Goal: Information Seeking & Learning: Learn about a topic

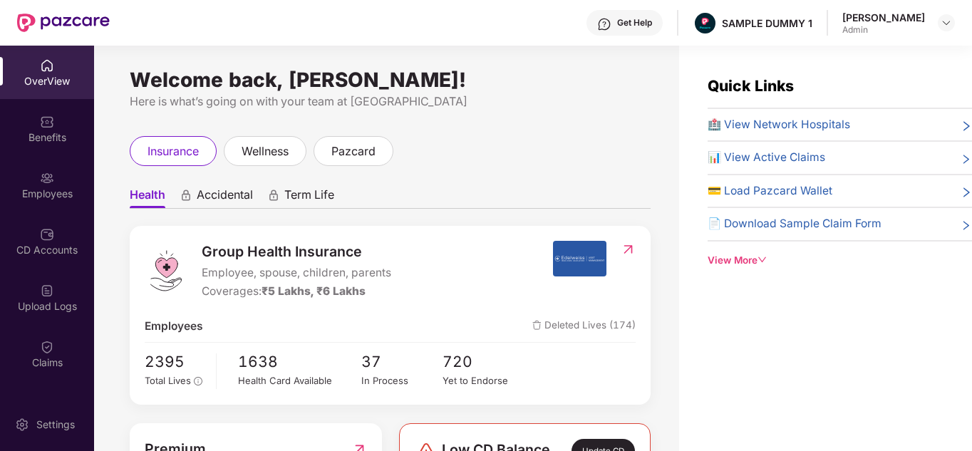
click at [33, 202] on div "Employees" at bounding box center [47, 184] width 94 height 53
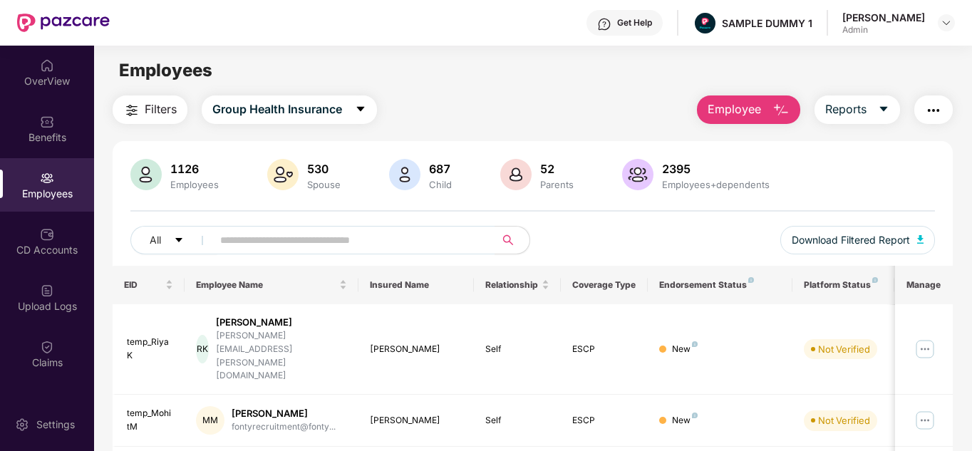
click at [759, 88] on main "Employees Filters Group Health Insurance Employee Reports 1126 Employees 530 Sp…" at bounding box center [532, 271] width 877 height 451
click at [760, 101] on span "Employee" at bounding box center [734, 110] width 53 height 18
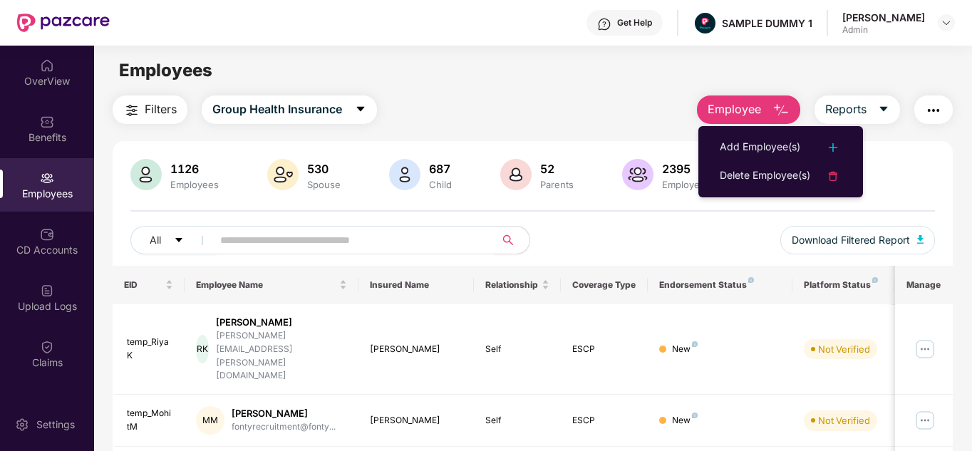
click at [632, 93] on main "Employees Filters Group Health Insurance Employee Reports 1126 Employees 530 Sp…" at bounding box center [532, 271] width 877 height 451
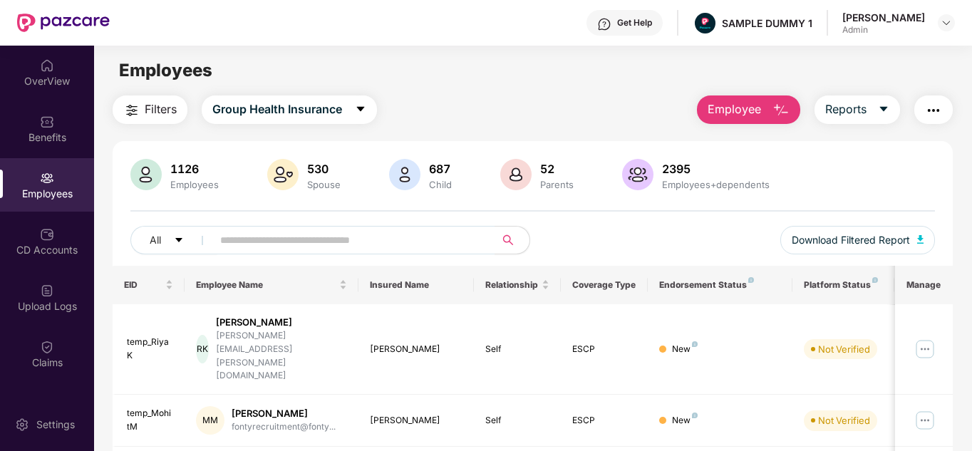
click at [701, 104] on button "Employee" at bounding box center [748, 110] width 103 height 29
click at [650, 264] on div "All Download Filtered Report" at bounding box center [532, 246] width 805 height 40
click at [867, 108] on span "Reports" at bounding box center [845, 110] width 41 height 18
click at [953, 110] on button "button" at bounding box center [934, 110] width 38 height 29
click at [164, 98] on button "Filters" at bounding box center [150, 110] width 75 height 29
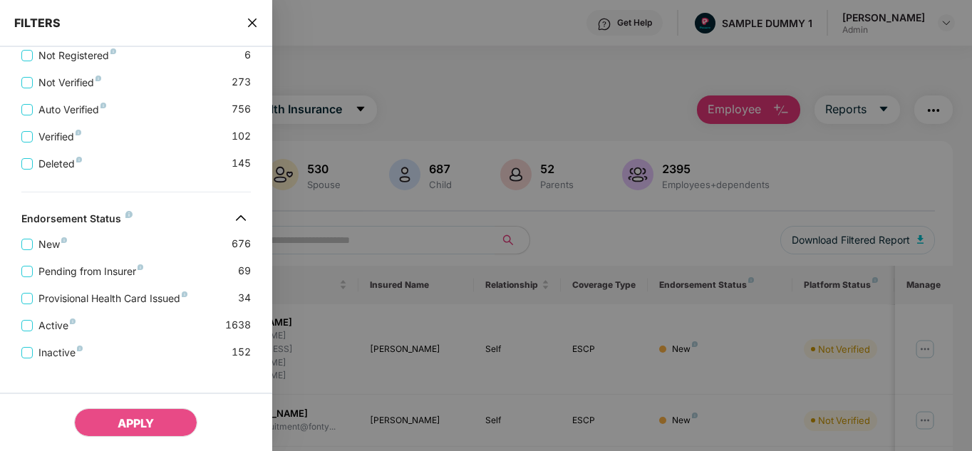
scroll to position [490, 0]
click at [46, 241] on span "New" at bounding box center [53, 244] width 40 height 16
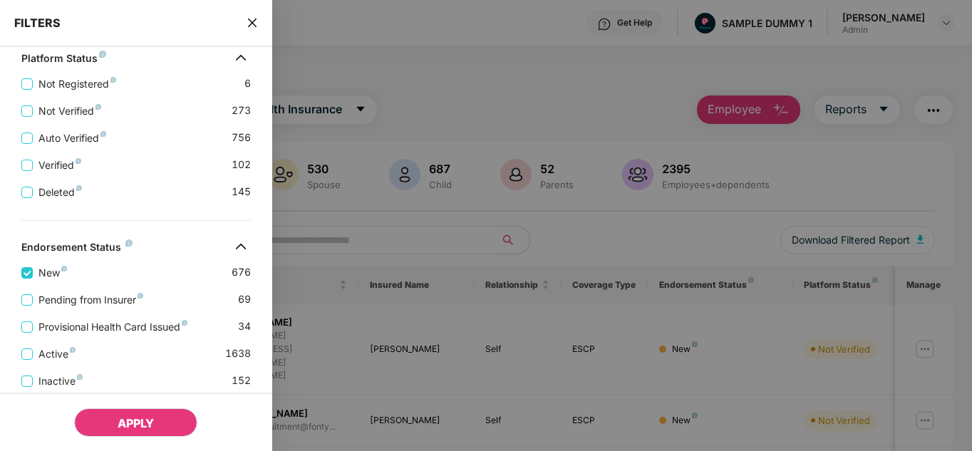
click at [141, 411] on button "APPLY" at bounding box center [135, 422] width 123 height 29
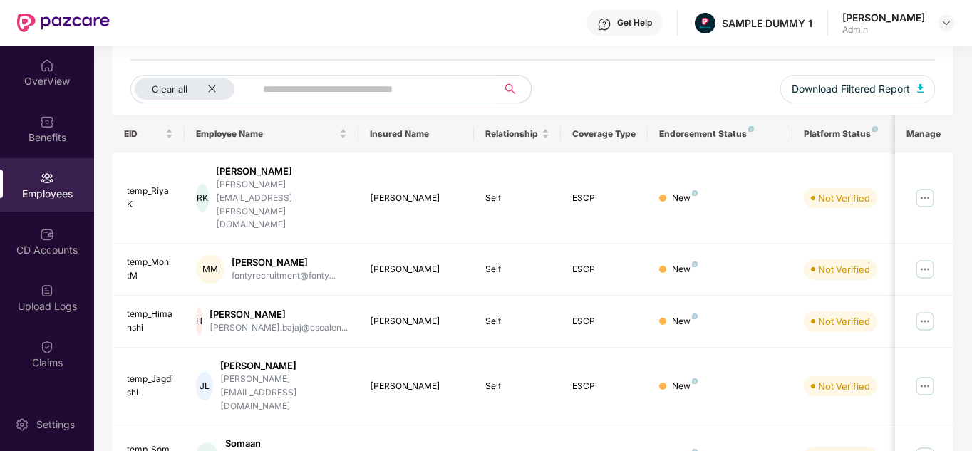
scroll to position [157, 0]
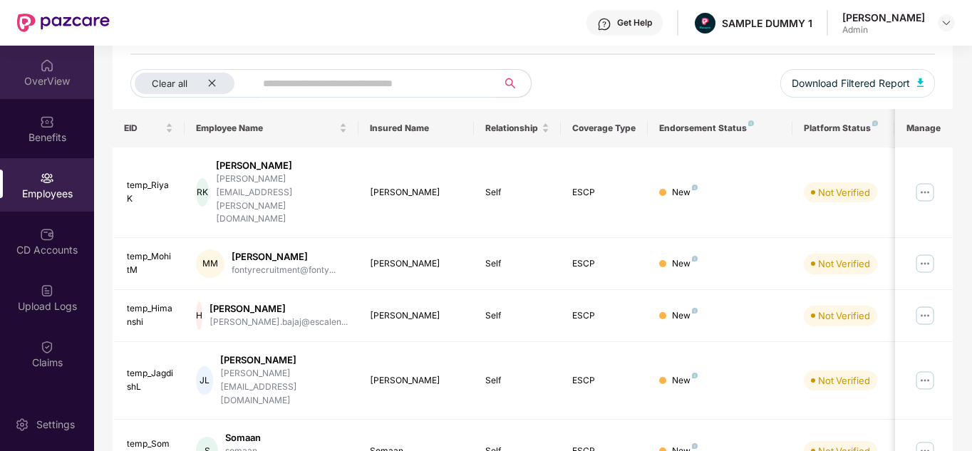
click at [42, 85] on div "OverView" at bounding box center [47, 81] width 94 height 14
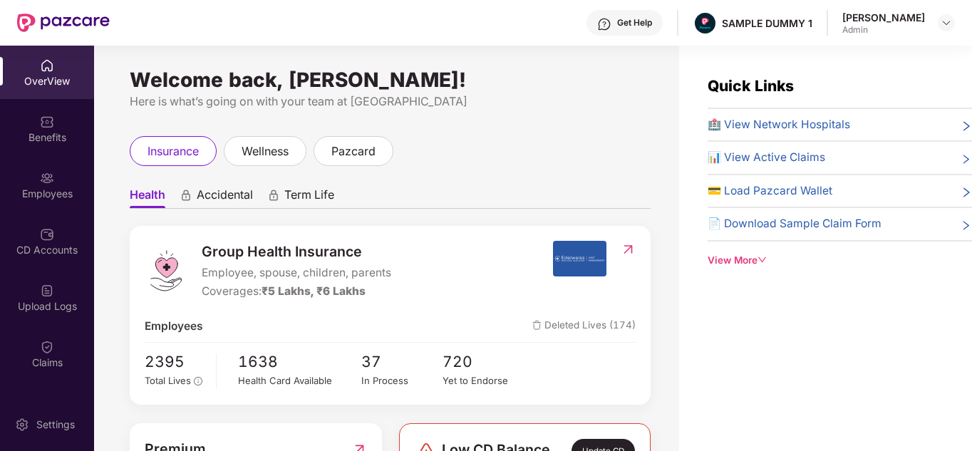
click at [727, 254] on div "View More" at bounding box center [840, 260] width 264 height 15
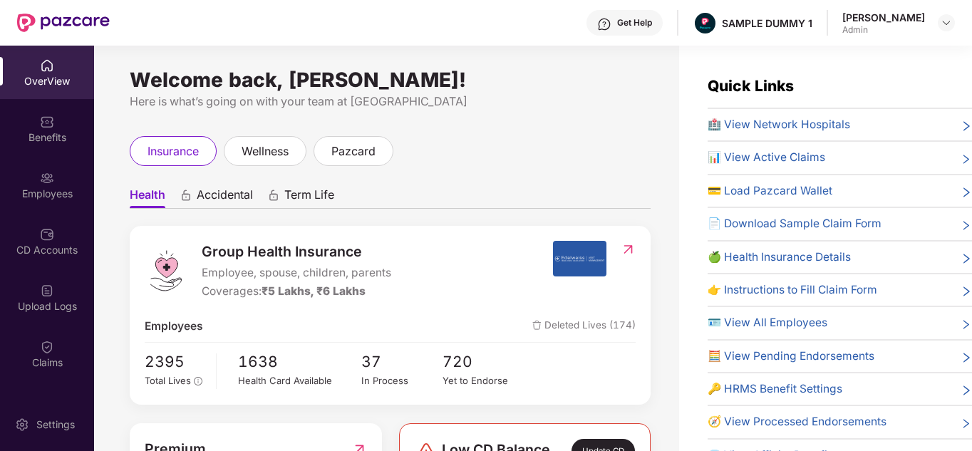
click at [627, 29] on div "Get Help" at bounding box center [625, 23] width 76 height 26
click at [375, 186] on ul "Health Accidental Term Life" at bounding box center [390, 194] width 521 height 29
click at [66, 122] on div "Benefits" at bounding box center [47, 128] width 94 height 53
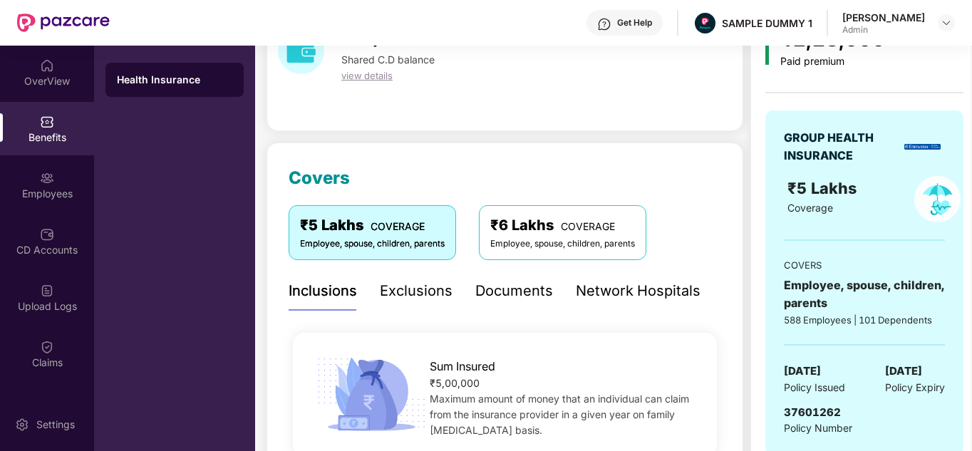
scroll to position [91, 0]
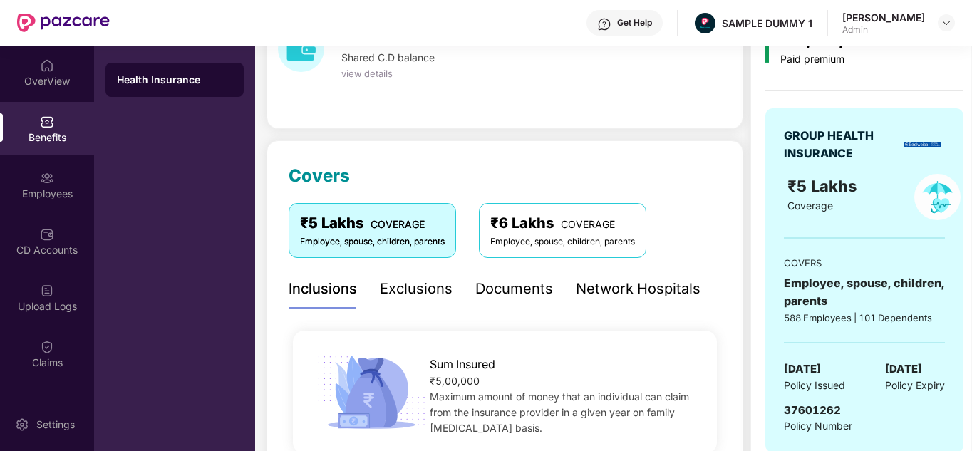
click at [498, 274] on div "Documents" at bounding box center [514, 288] width 78 height 39
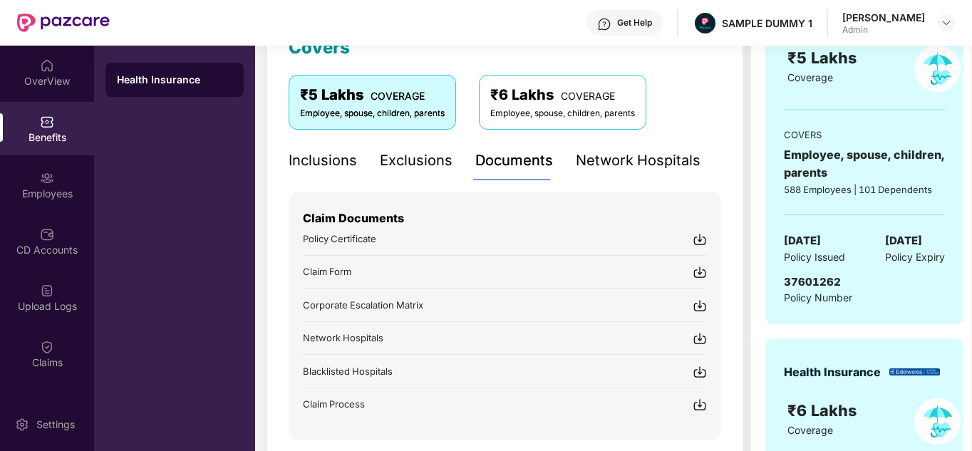
scroll to position [217, 0]
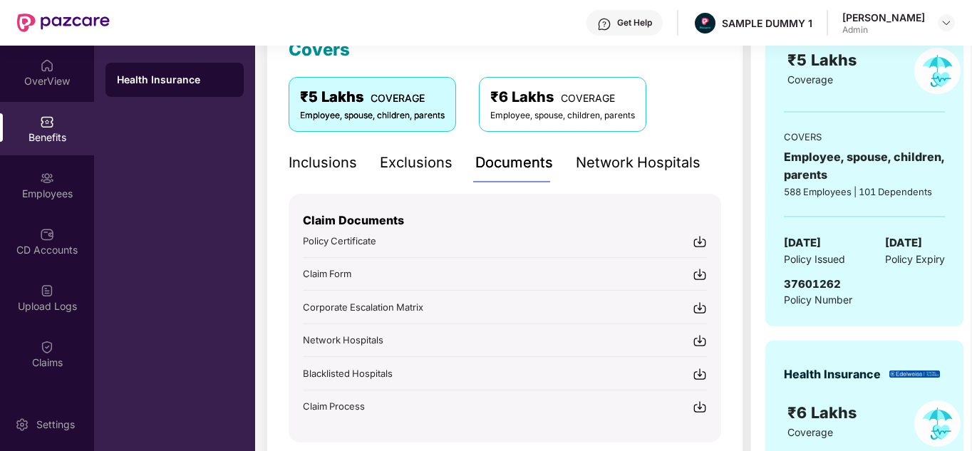
click at [307, 165] on div "Inclusions" at bounding box center [323, 163] width 68 height 22
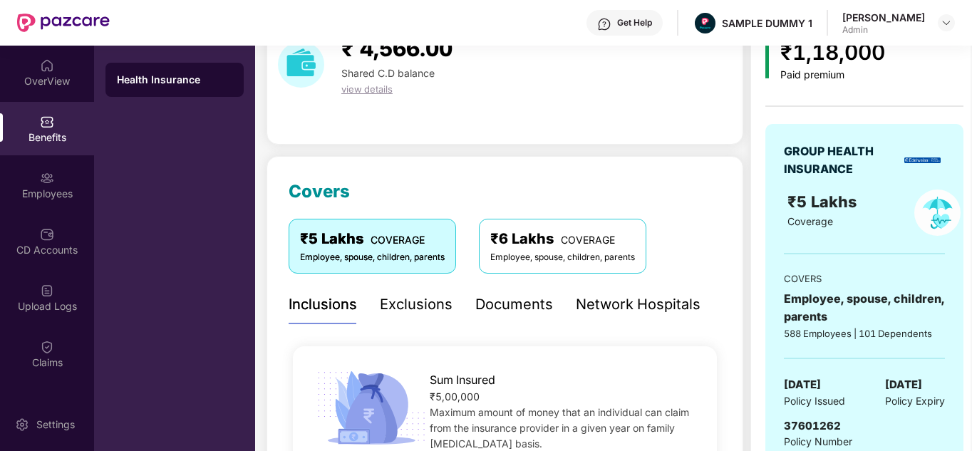
scroll to position [74, 0]
click at [429, 309] on div "Exclusions" at bounding box center [416, 305] width 73 height 22
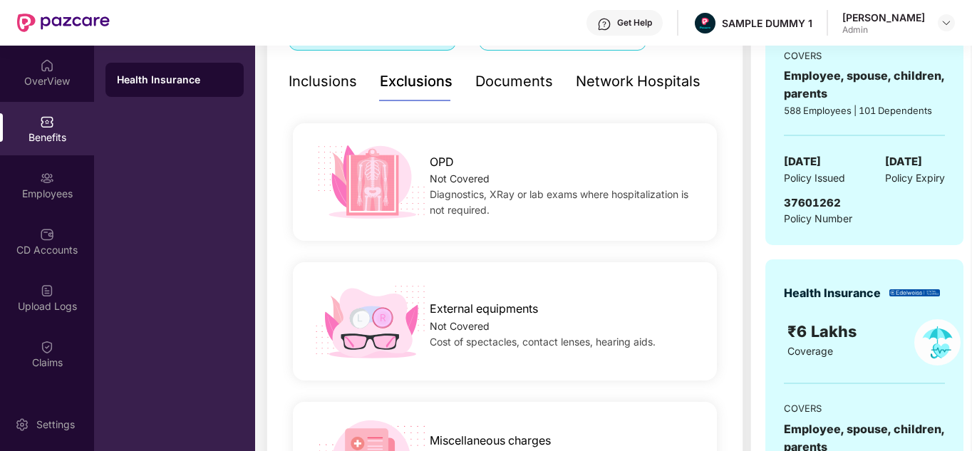
scroll to position [0, 0]
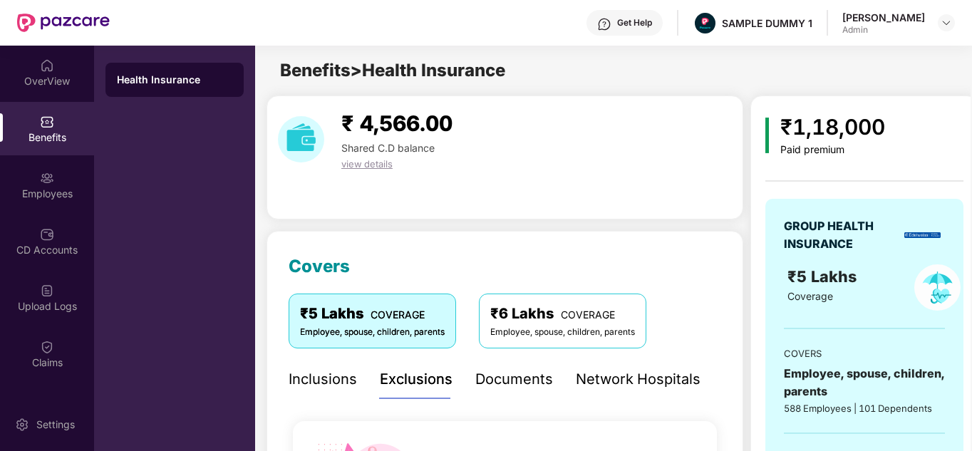
click at [607, 387] on div "Network Hospitals" at bounding box center [638, 380] width 125 height 22
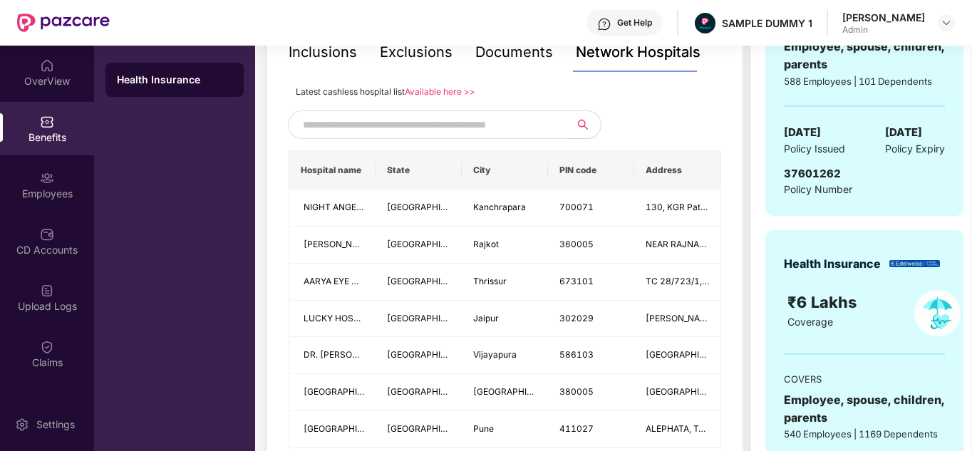
scroll to position [328, 0]
click at [410, 125] on input "text" at bounding box center [425, 123] width 244 height 21
click at [689, 124] on div at bounding box center [505, 124] width 433 height 29
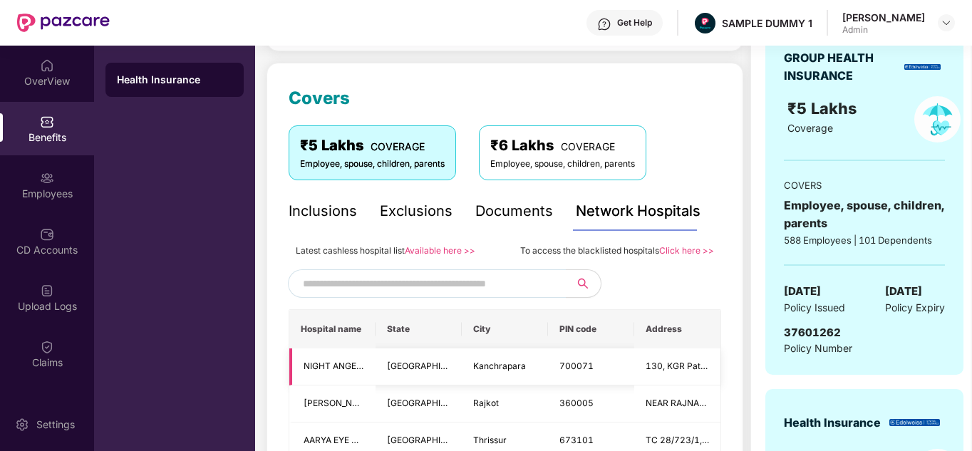
scroll to position [168, 0]
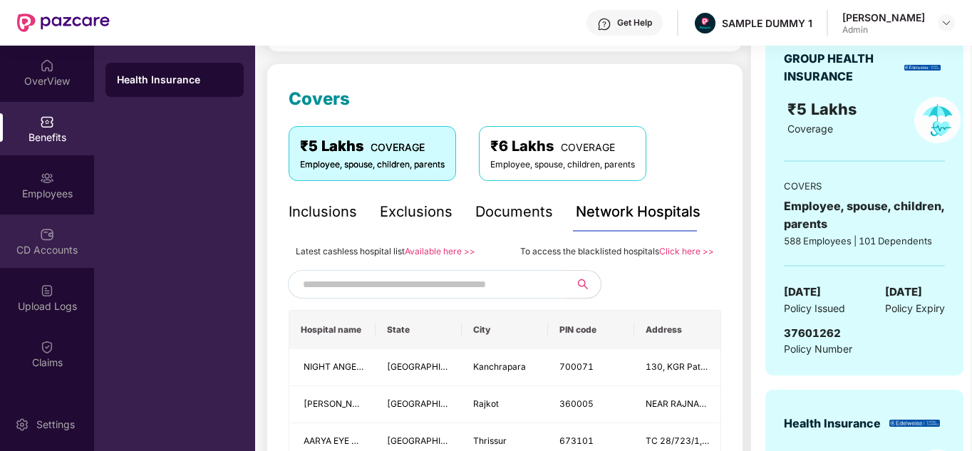
click at [61, 237] on div "CD Accounts" at bounding box center [47, 241] width 94 height 53
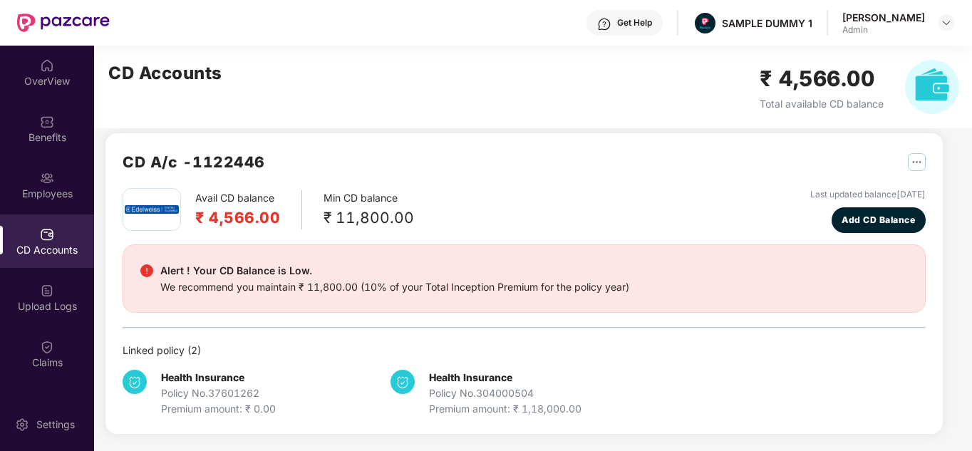
scroll to position [12, 0]
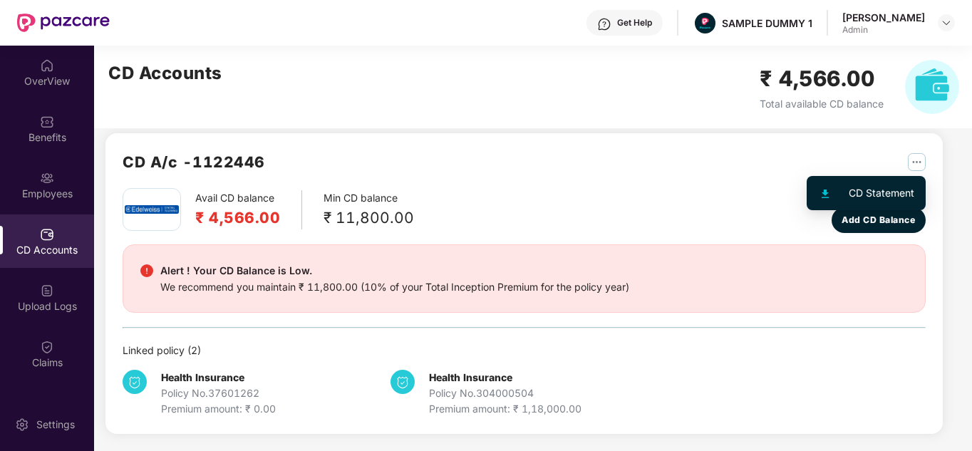
click at [919, 161] on img "button" at bounding box center [917, 162] width 18 height 18
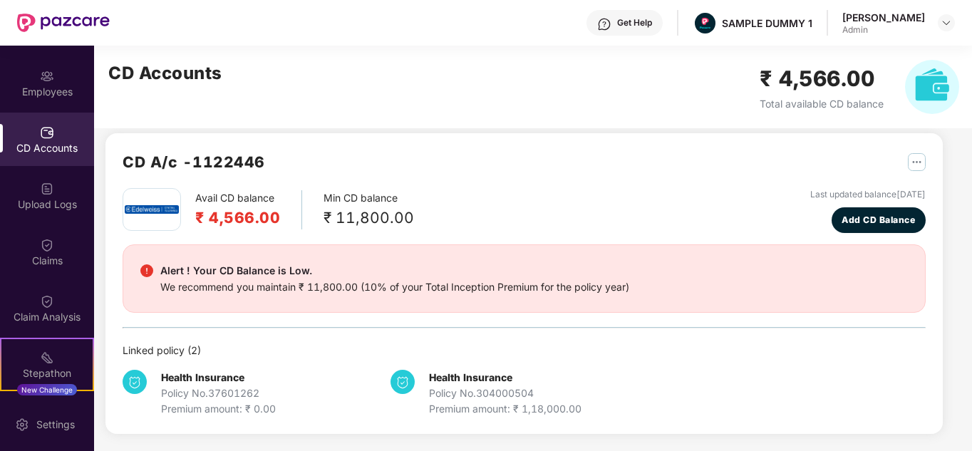
scroll to position [108, 0]
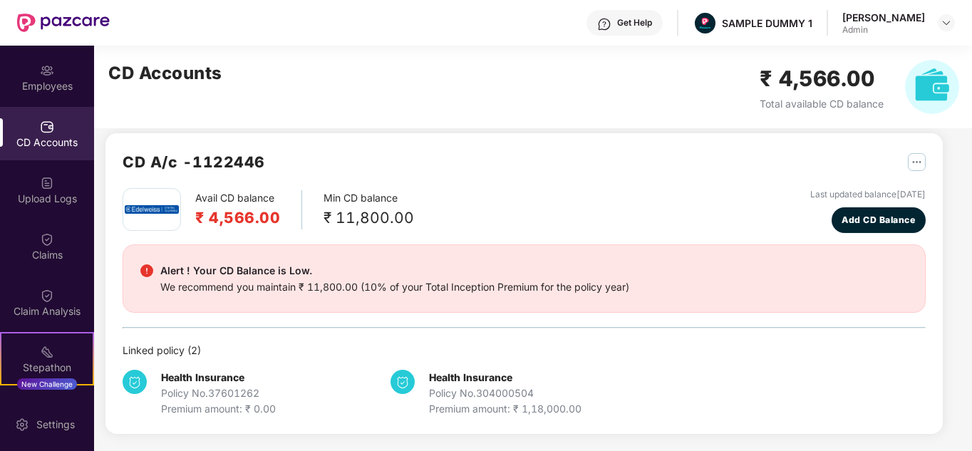
click at [38, 247] on div "Claims" at bounding box center [47, 246] width 94 height 53
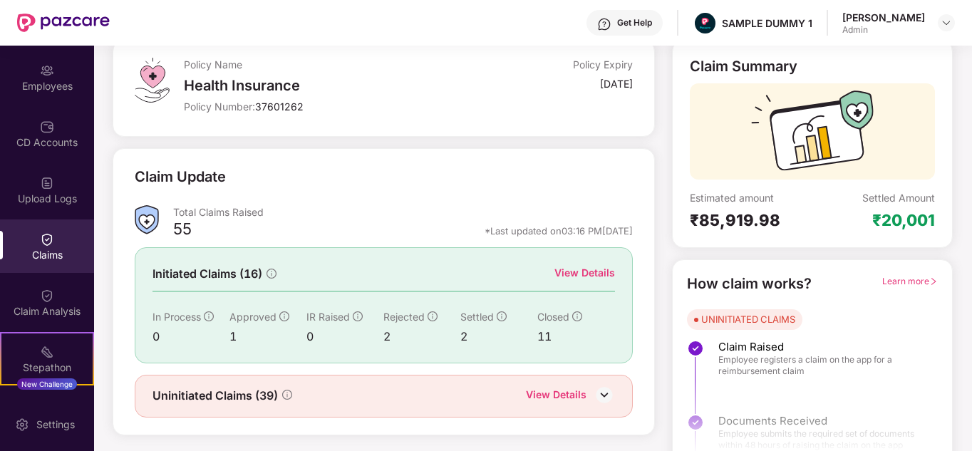
scroll to position [107, 0]
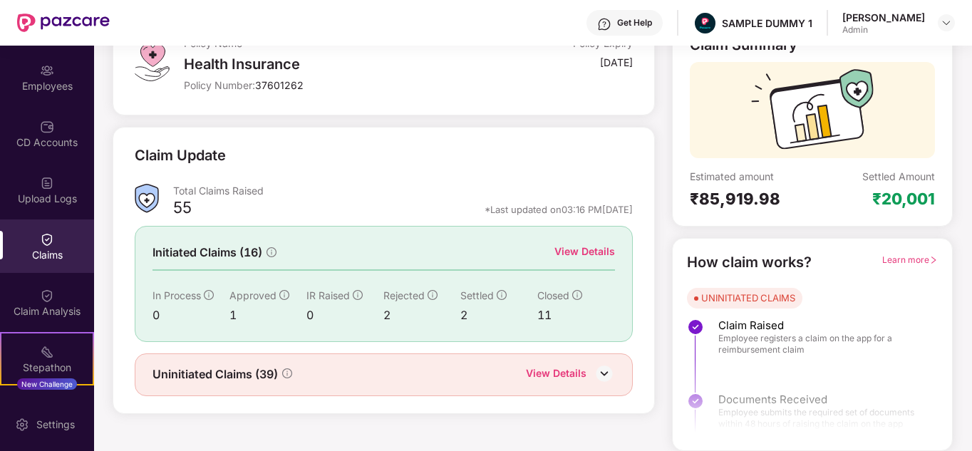
click at [582, 257] on div "View Details" at bounding box center [585, 252] width 61 height 16
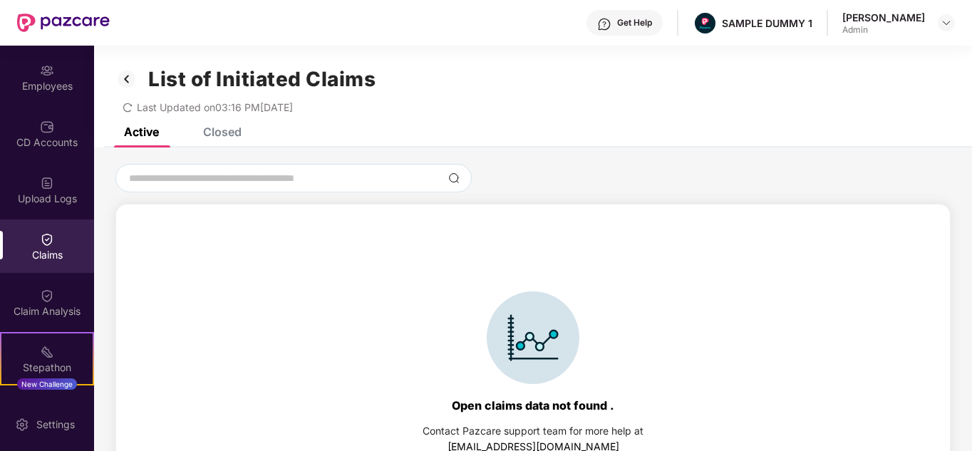
click at [215, 139] on div "Closed" at bounding box center [212, 131] width 60 height 31
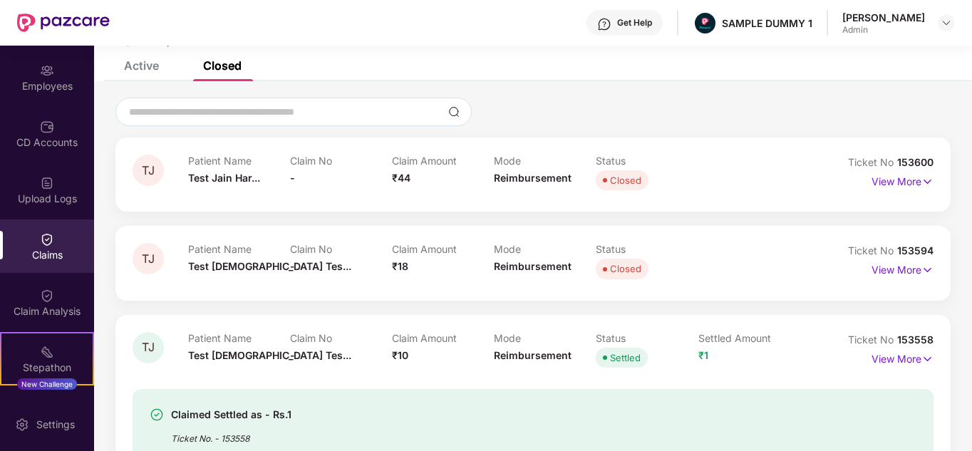
scroll to position [68, 0]
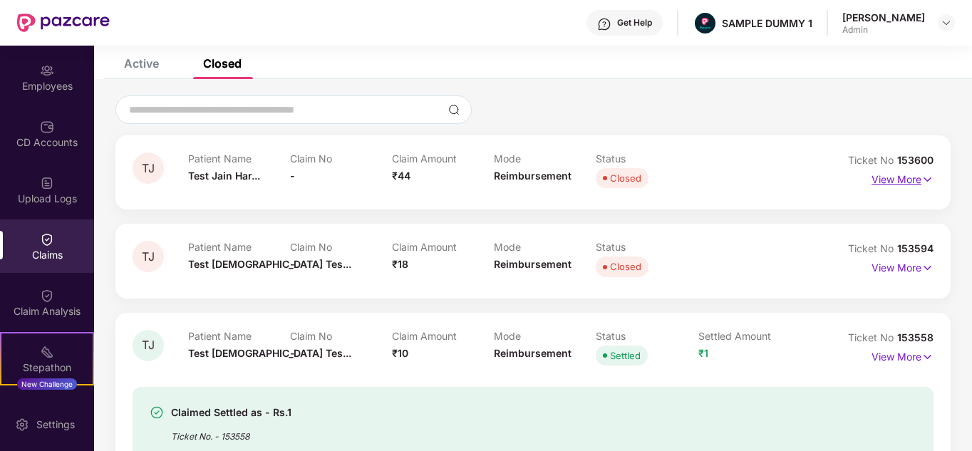
click at [900, 185] on p "View More" at bounding box center [903, 177] width 62 height 19
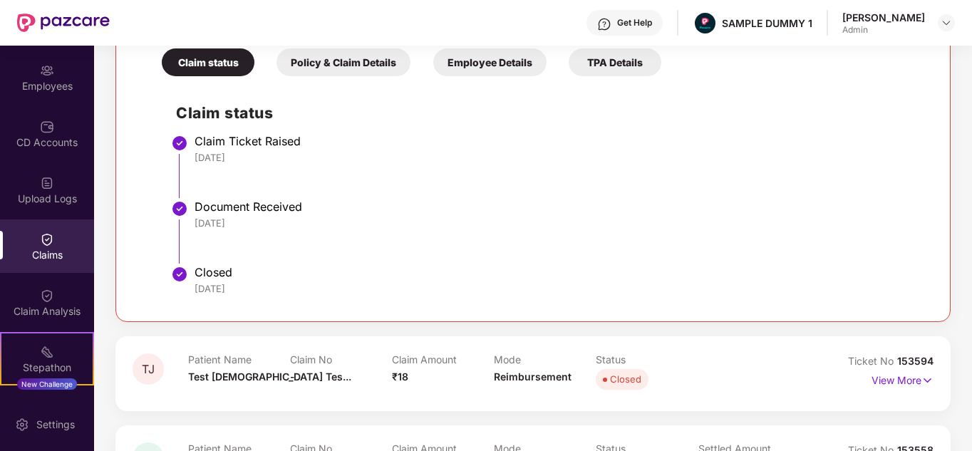
scroll to position [312, 0]
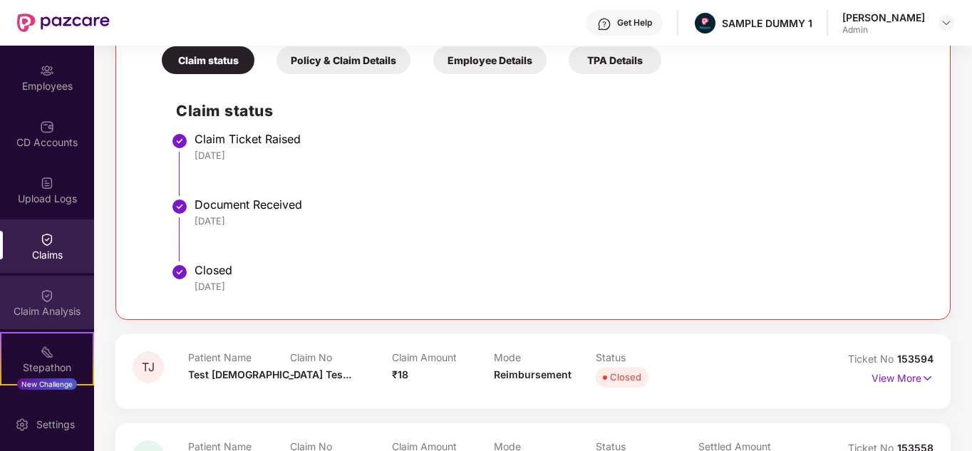
click at [68, 284] on div "Claim Analysis" at bounding box center [47, 302] width 94 height 53
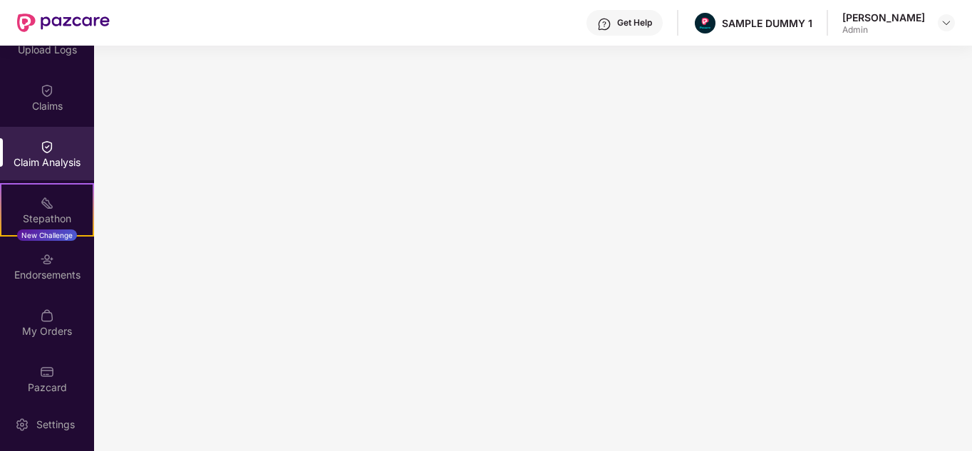
scroll to position [259, 0]
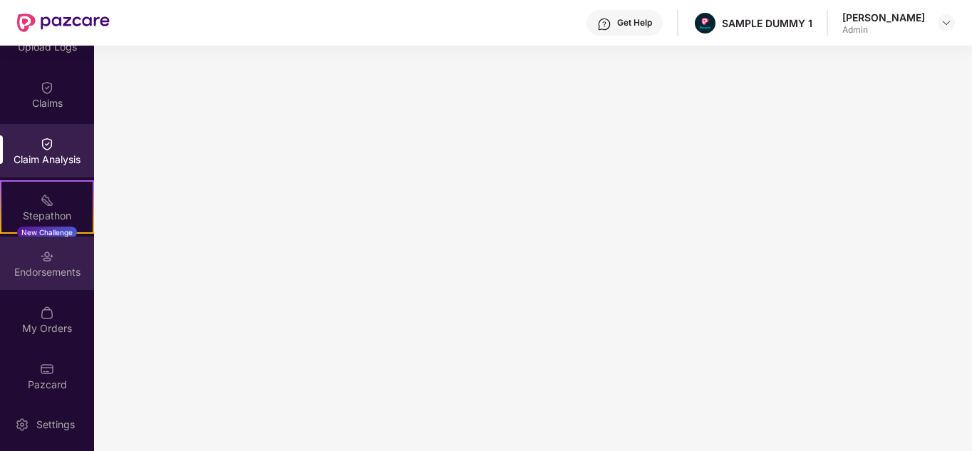
click at [53, 275] on div "Endorsements" at bounding box center [47, 272] width 94 height 14
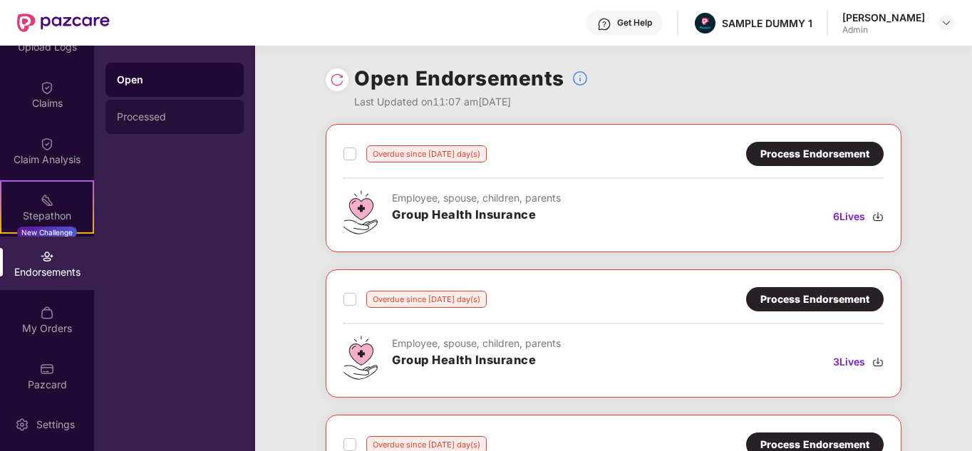
click at [197, 132] on div "Processed" at bounding box center [174, 117] width 138 height 34
